Goal: Information Seeking & Learning: Understand process/instructions

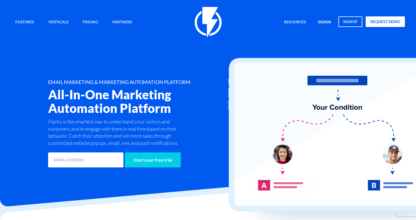
click at [325, 23] on link "signin" at bounding box center [325, 22] width 22 height 12
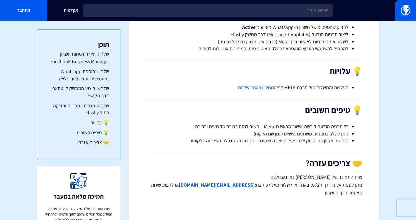
scroll to position [1035, 0]
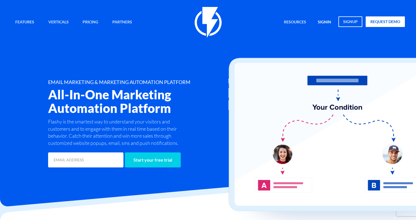
click at [327, 20] on link "signin" at bounding box center [325, 22] width 22 height 12
